Goal: Task Accomplishment & Management: Use online tool/utility

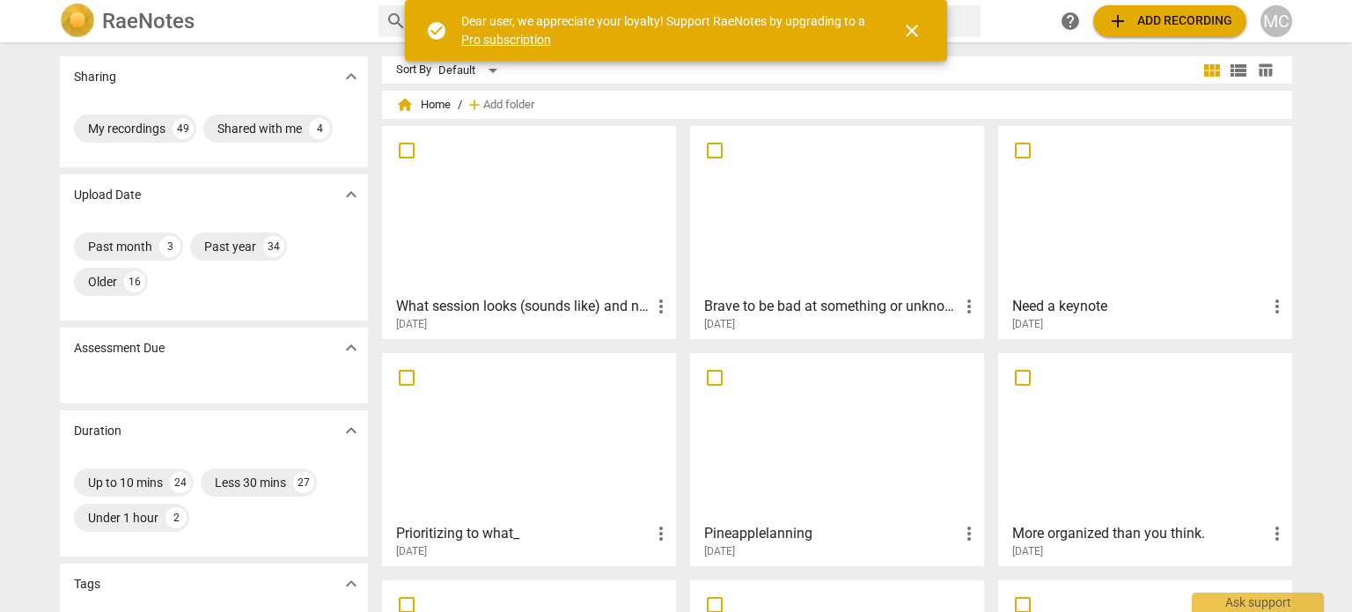
click at [1161, 12] on span "add Add recording" at bounding box center [1169, 21] width 125 height 21
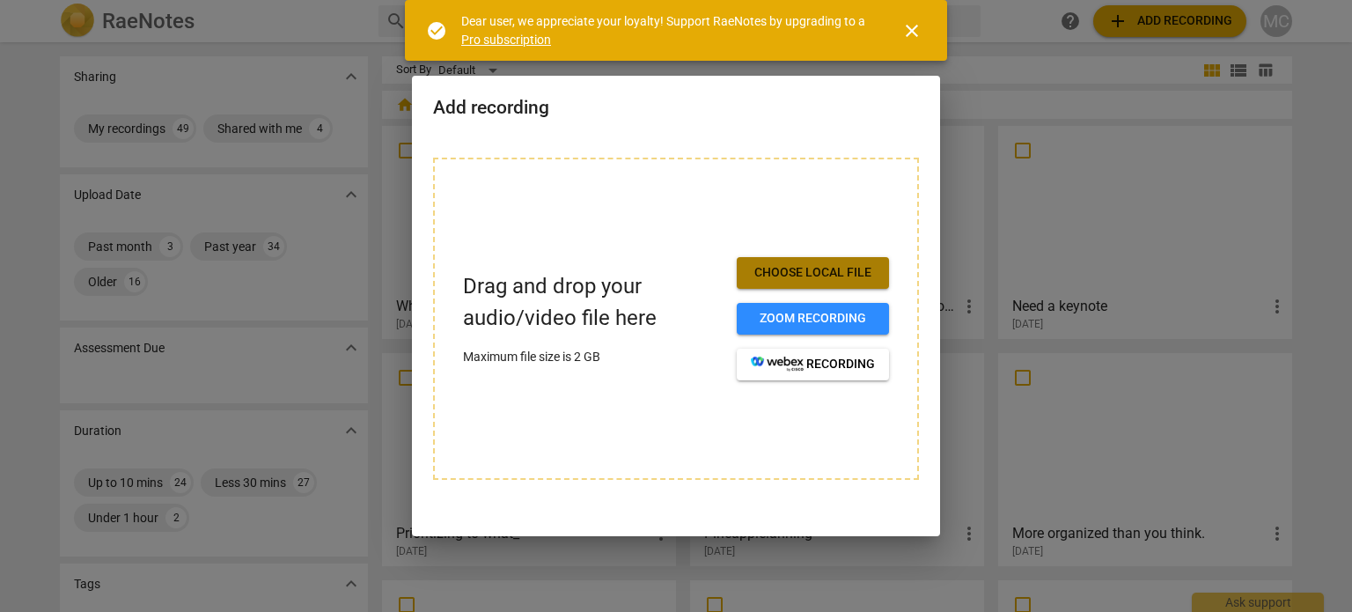
click at [838, 264] on span "Choose local file" at bounding box center [813, 273] width 124 height 18
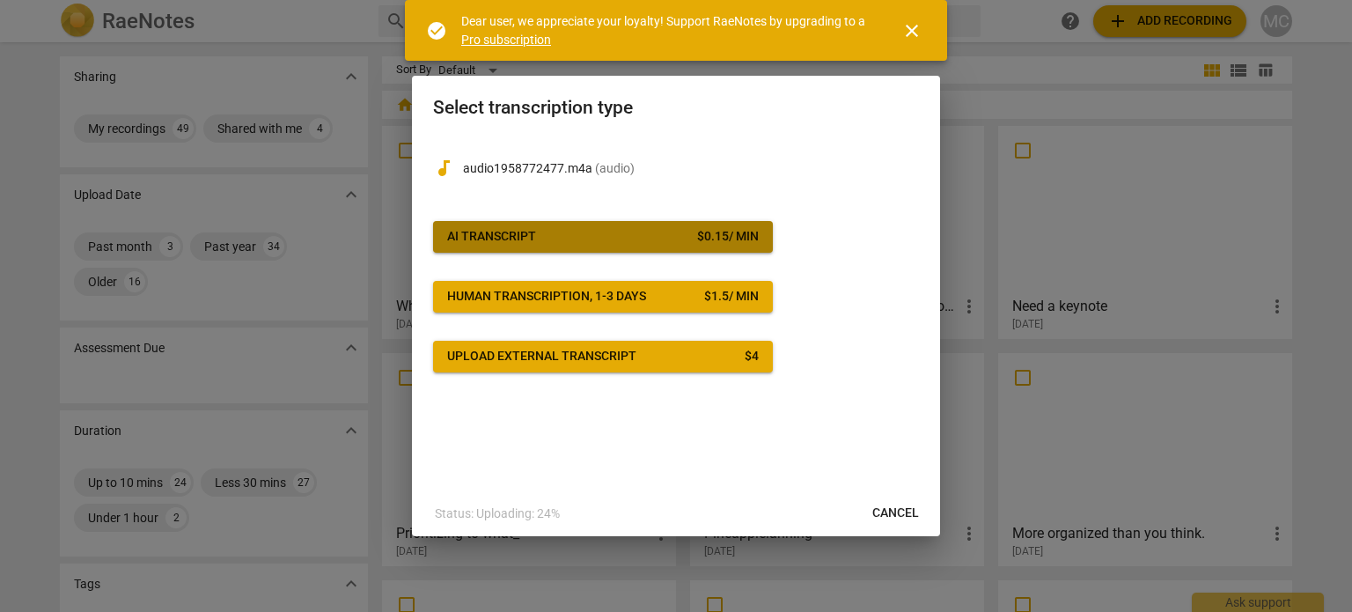
click at [572, 228] on span "AI Transcript $ 0.15 / min" at bounding box center [603, 237] width 312 height 18
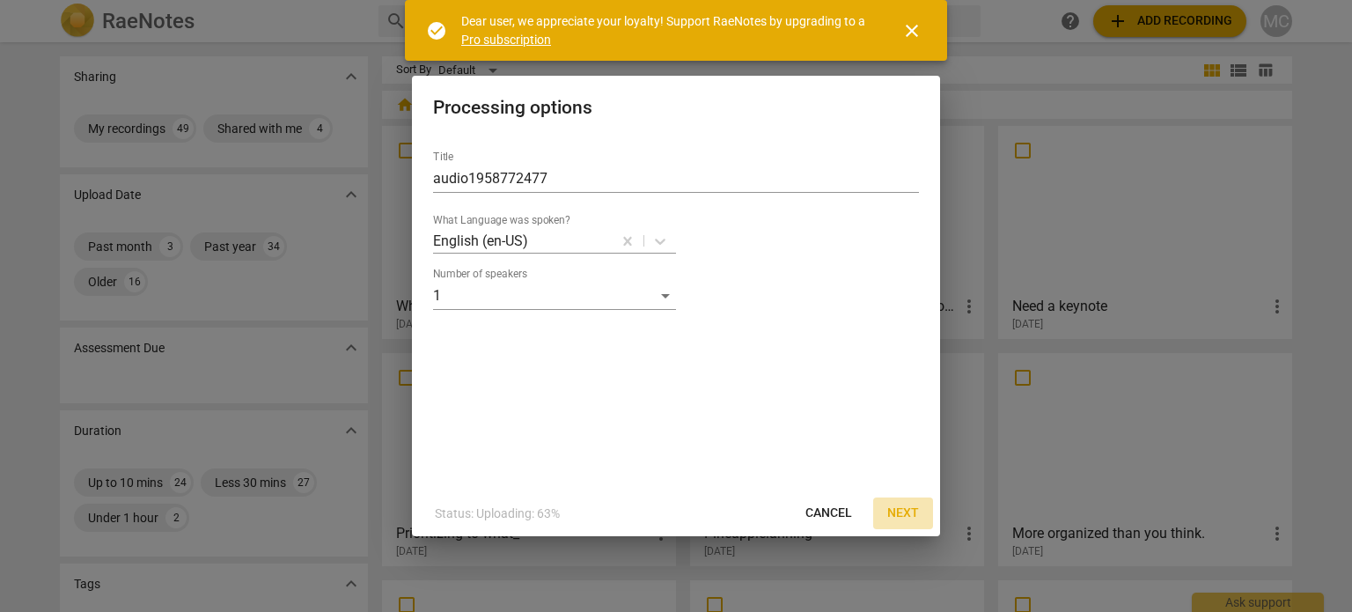
click at [912, 510] on span "Next" at bounding box center [903, 513] width 32 height 18
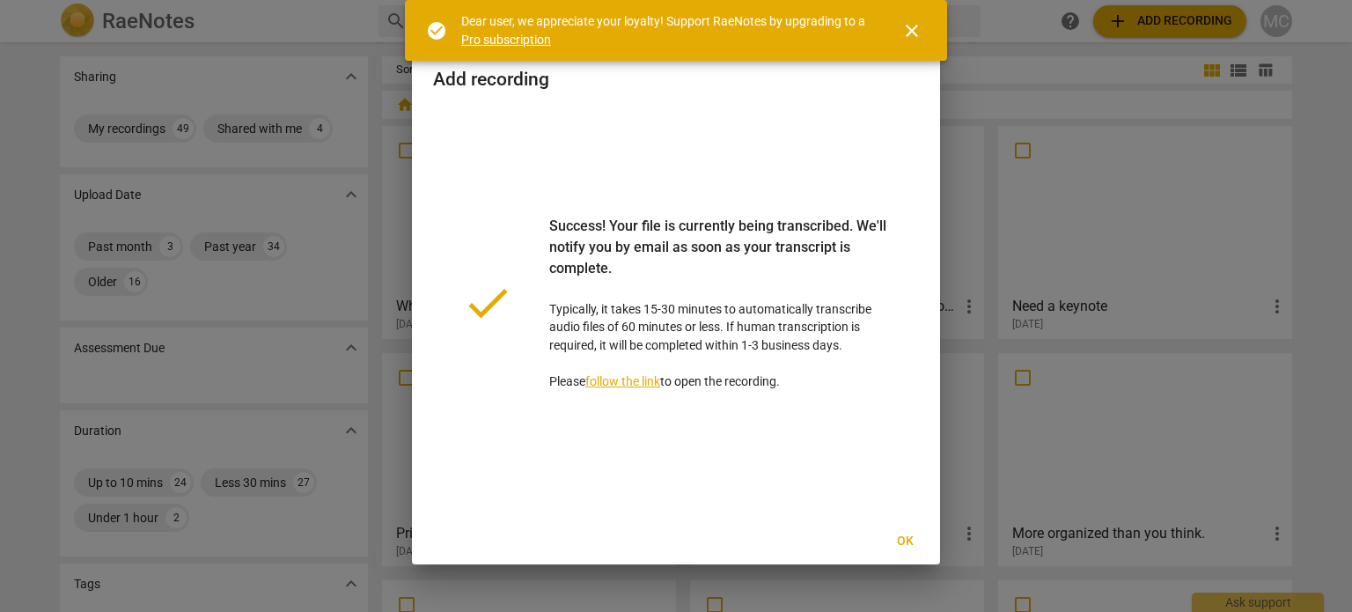
click at [906, 24] on span "close" at bounding box center [911, 30] width 21 height 21
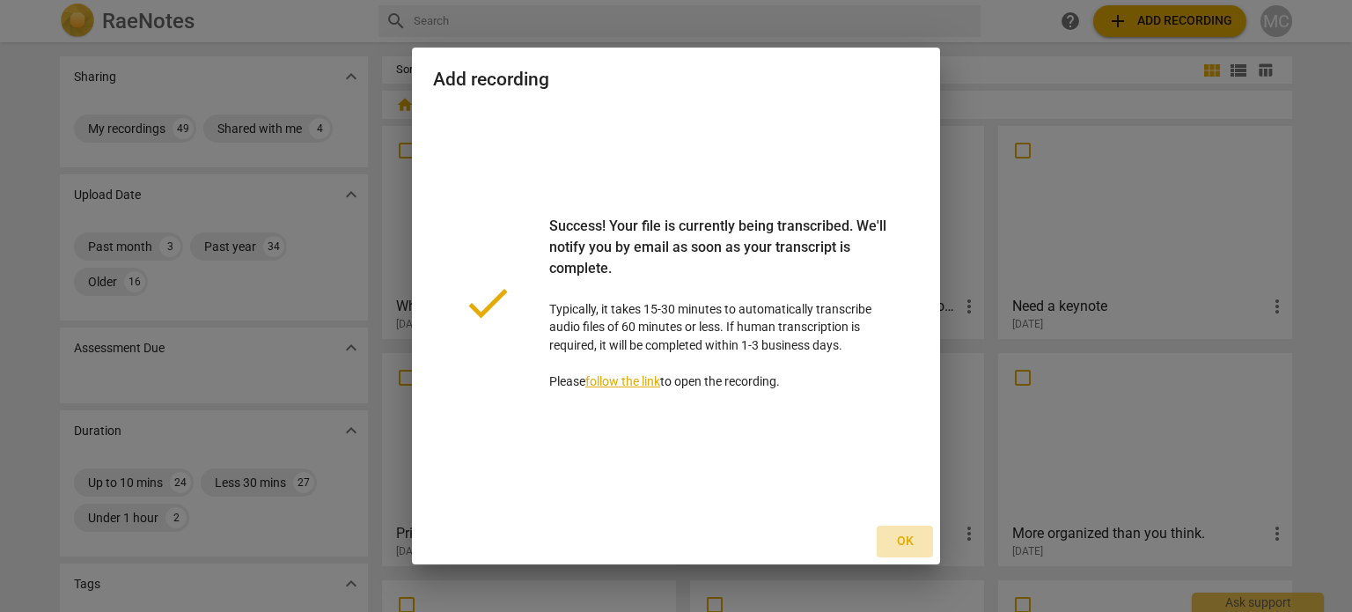
click at [899, 538] on span "Ok" at bounding box center [905, 541] width 28 height 18
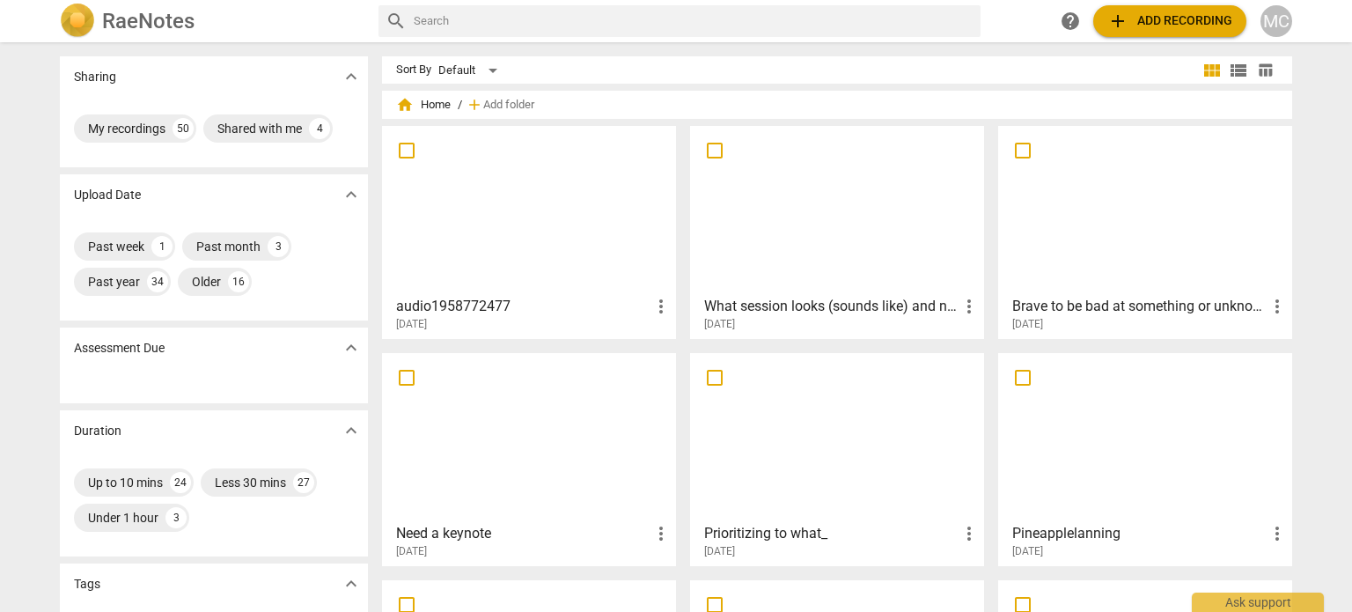
click at [656, 306] on span "more_vert" at bounding box center [660, 306] width 21 height 21
click at [500, 300] on div at bounding box center [676, 306] width 1352 height 612
click at [466, 300] on h3 "audio1958772477" at bounding box center [523, 306] width 254 height 21
